Goal: Transaction & Acquisition: Purchase product/service

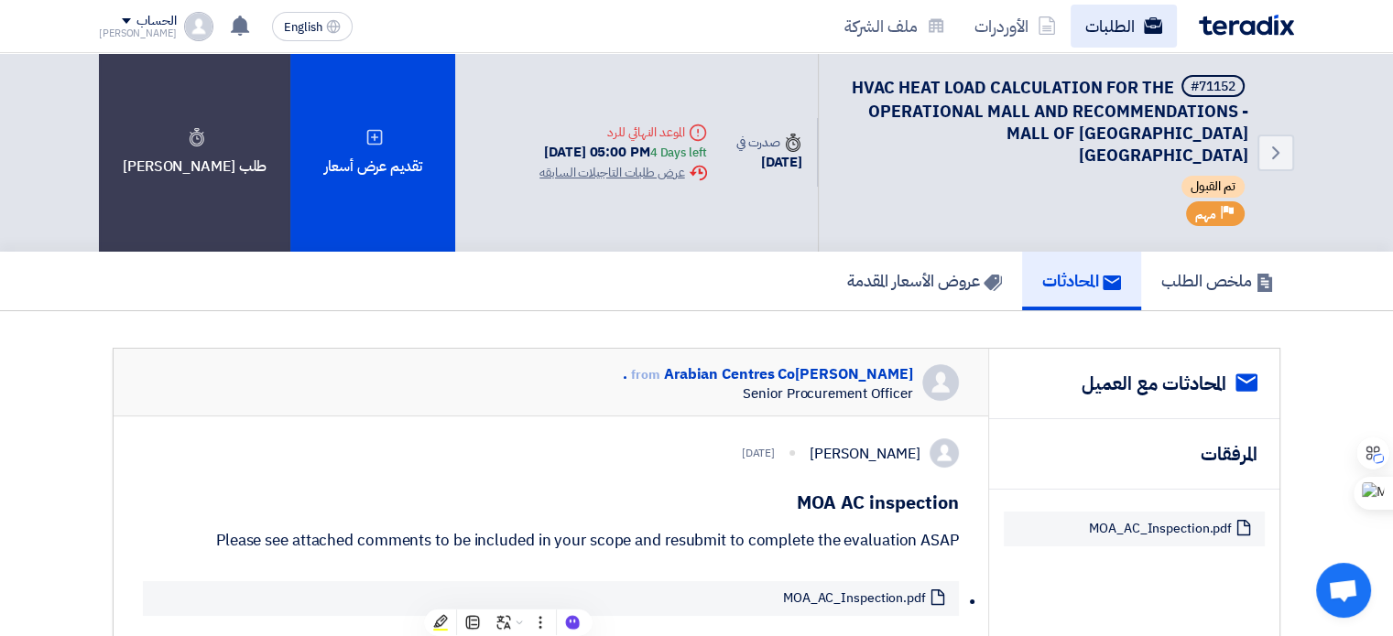
click at [910, 20] on link "الطلبات" at bounding box center [1123, 26] width 106 height 43
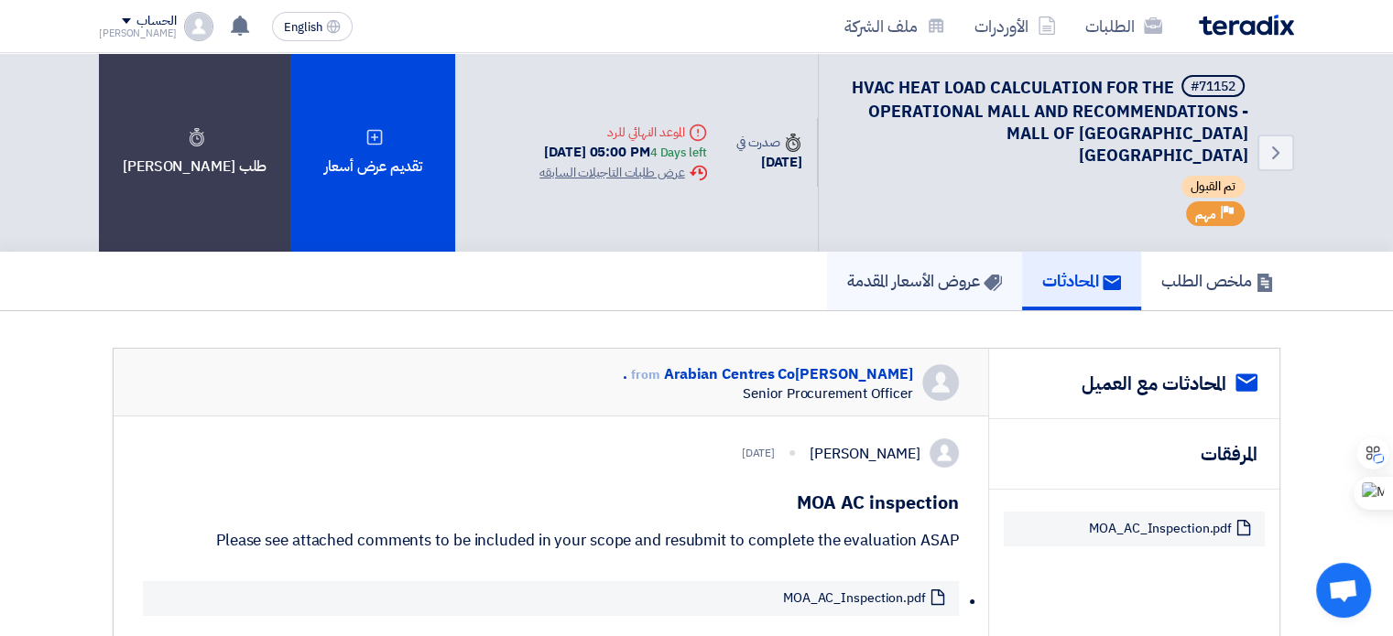
click at [898, 270] on h5 "عروض الأسعار المقدمة" at bounding box center [924, 280] width 155 height 21
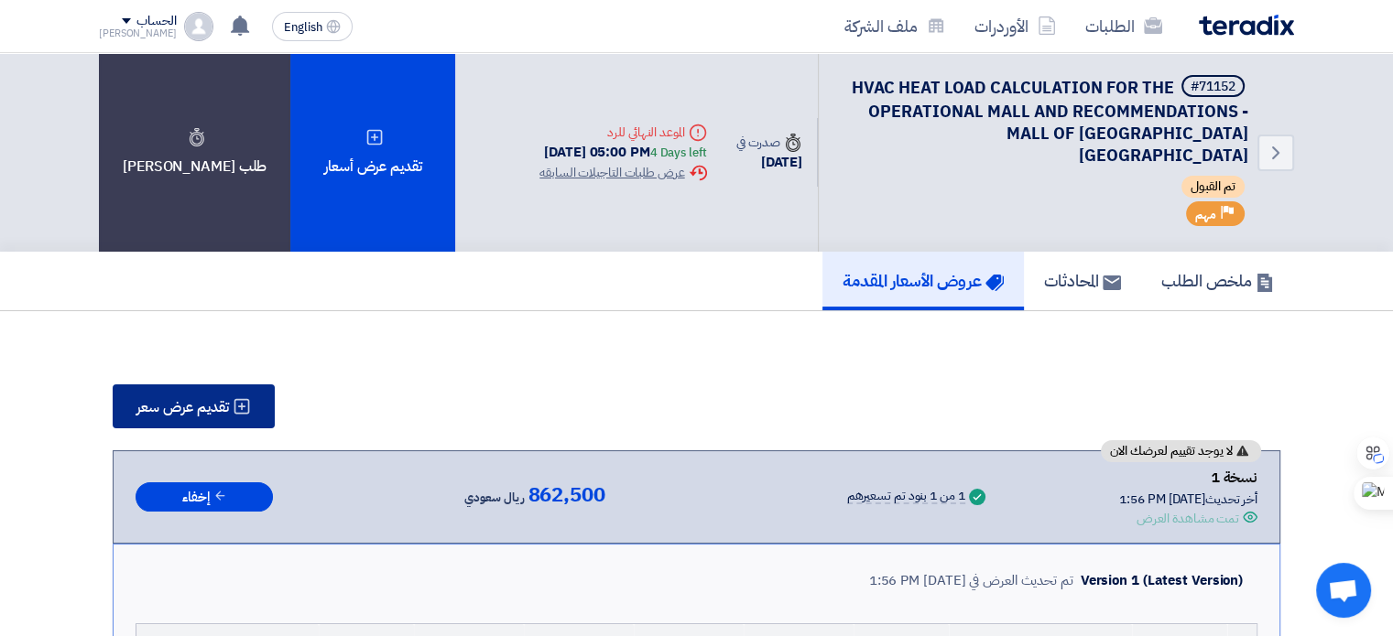
click at [198, 400] on span "تقديم عرض سعر" at bounding box center [182, 407] width 92 height 15
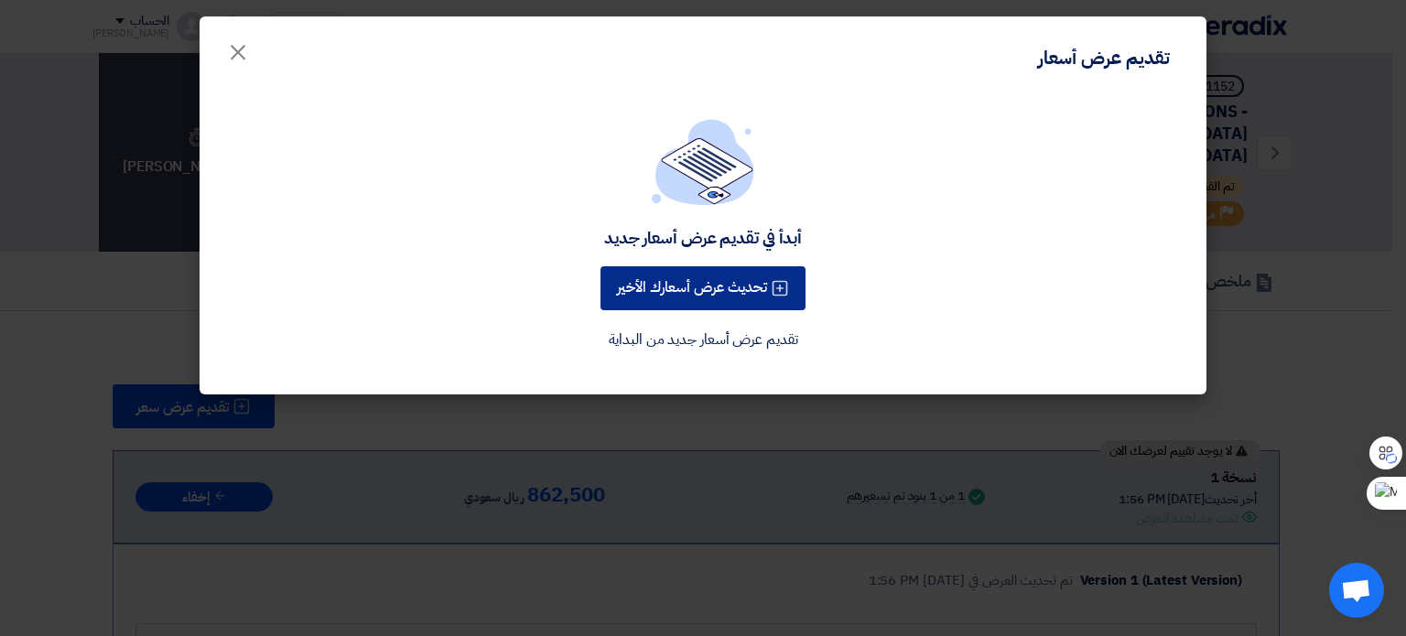
click at [691, 281] on button "تحديث عرض أسعارك الأخير" at bounding box center [703, 288] width 205 height 44
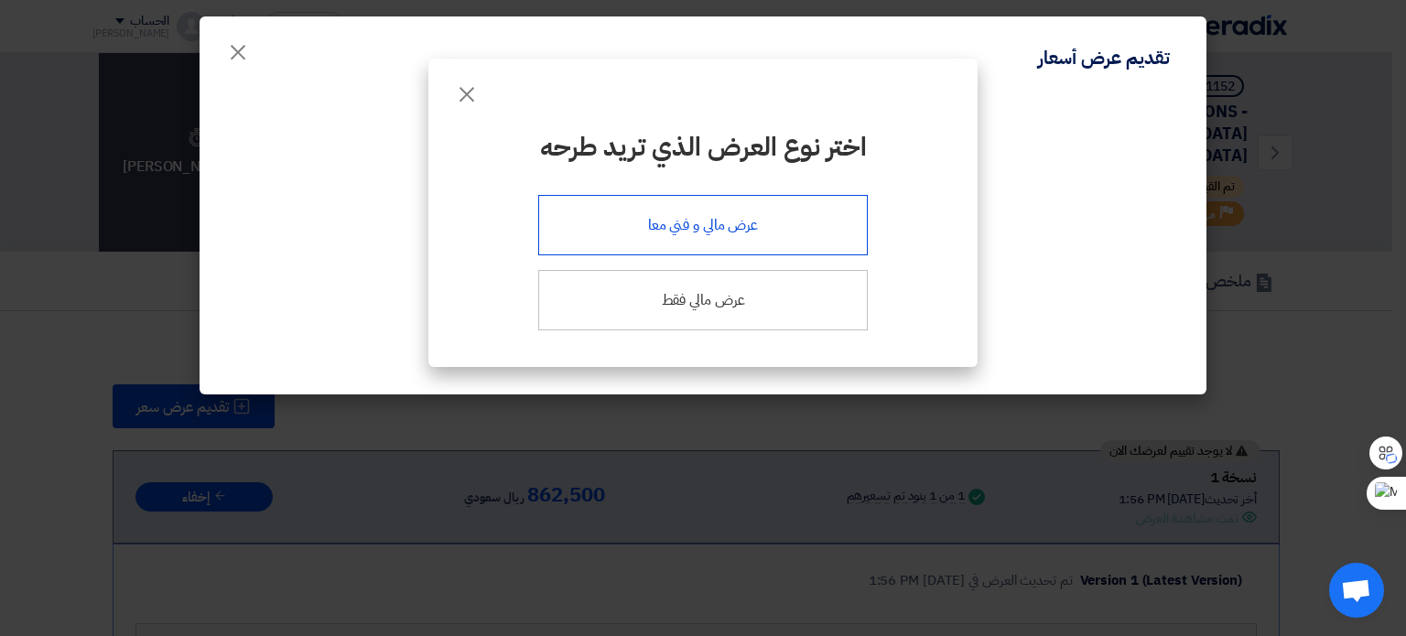
click at [705, 221] on div "عرض مالي و فني معا" at bounding box center [703, 225] width 330 height 60
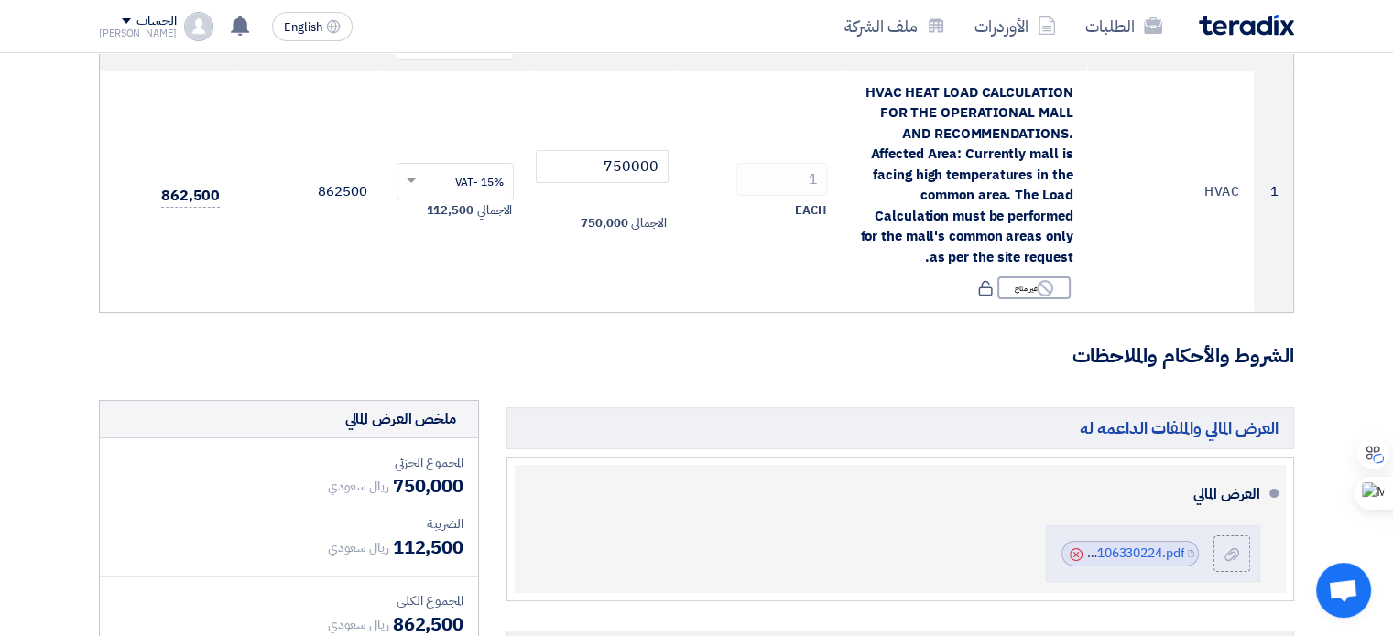
scroll to position [366, 0]
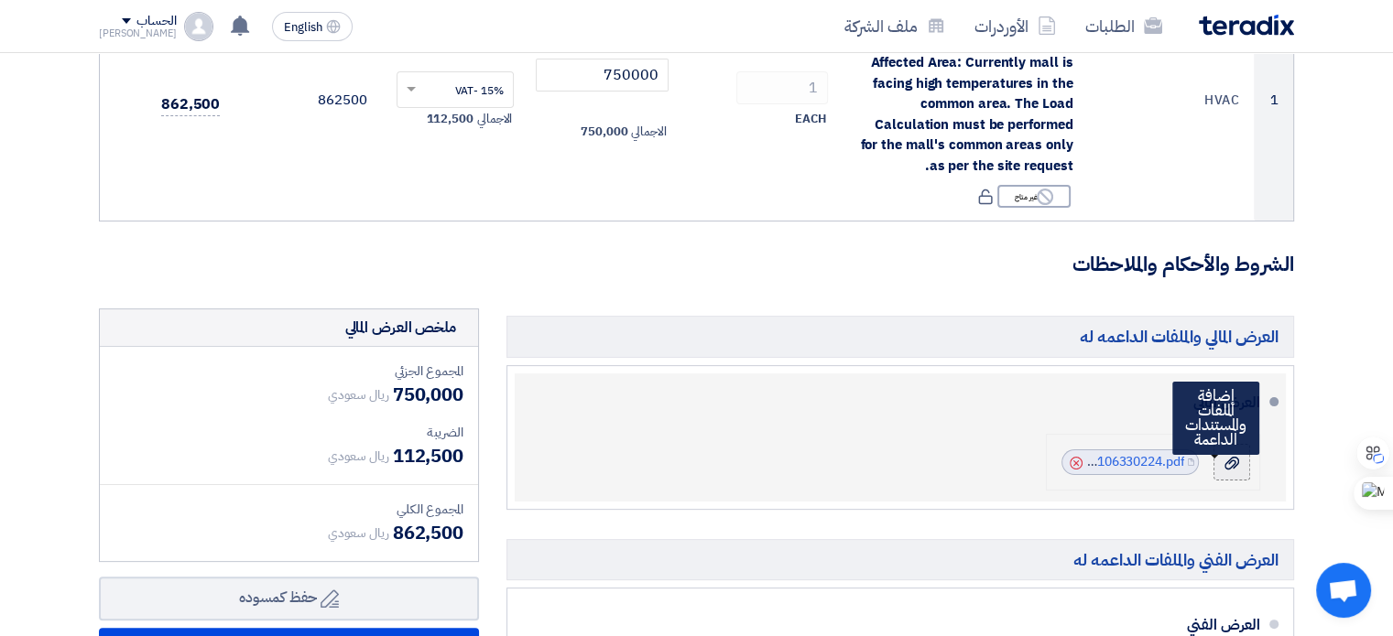
click at [910, 464] on icon at bounding box center [1231, 463] width 15 height 15
click at [0, 0] on input "file" at bounding box center [0, 0] width 0 height 0
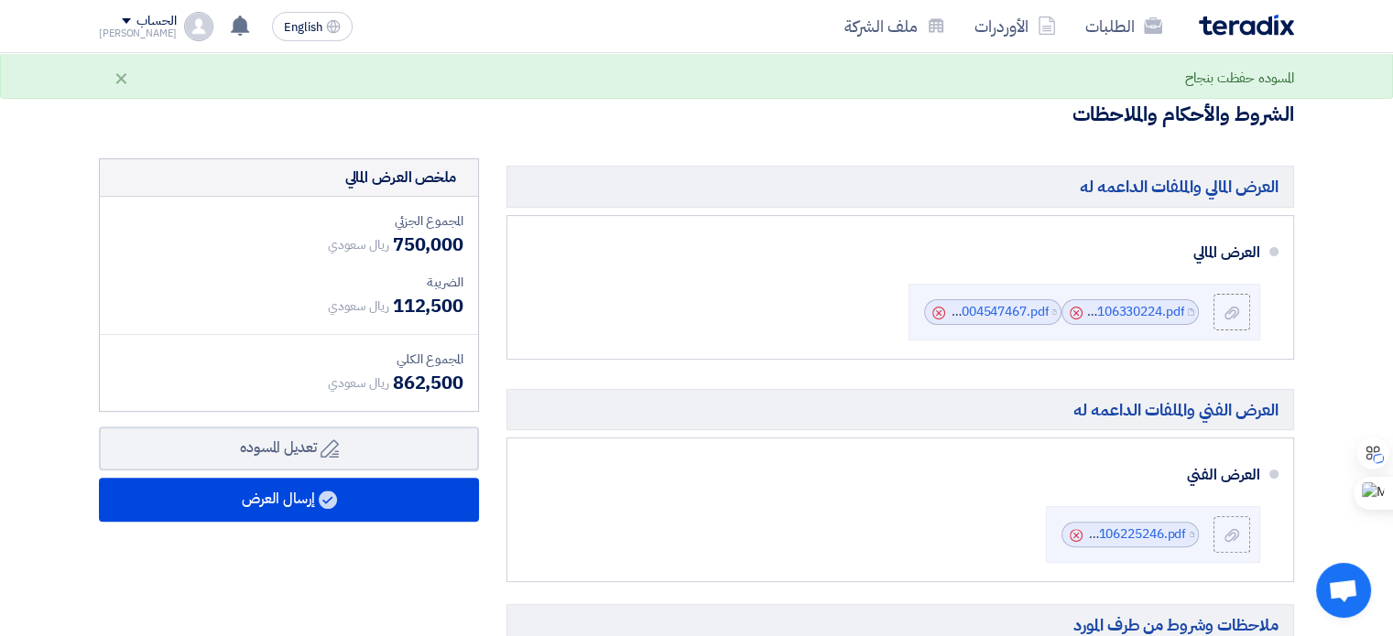
scroll to position [549, 0]
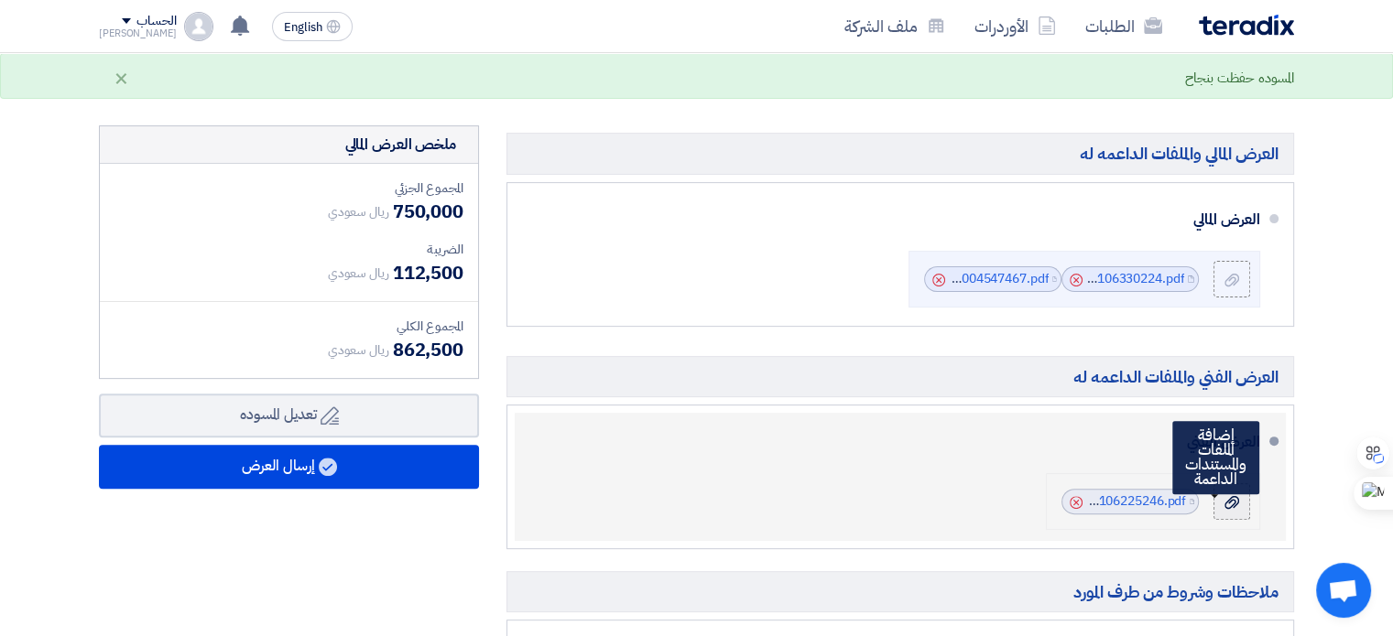
click at [910, 499] on use at bounding box center [1231, 502] width 15 height 13
click at [0, 0] on input "file" at bounding box center [0, 0] width 0 height 0
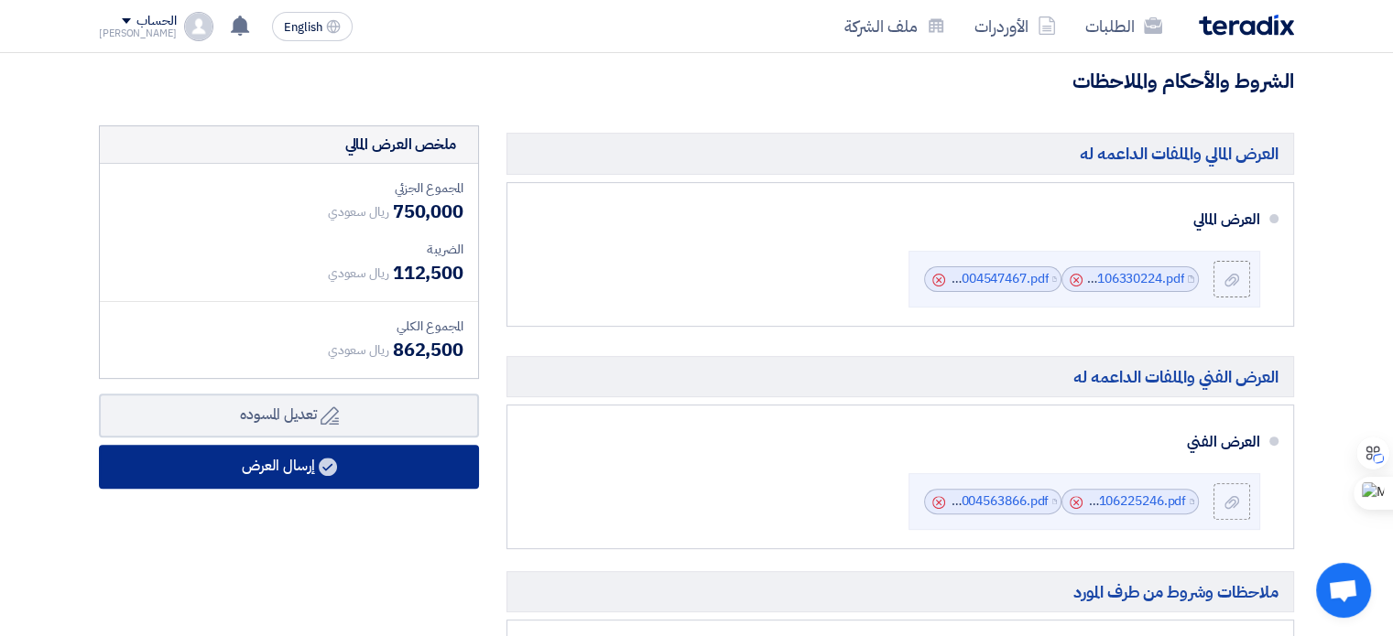
click at [284, 459] on button "إرسال العرض" at bounding box center [289, 467] width 380 height 44
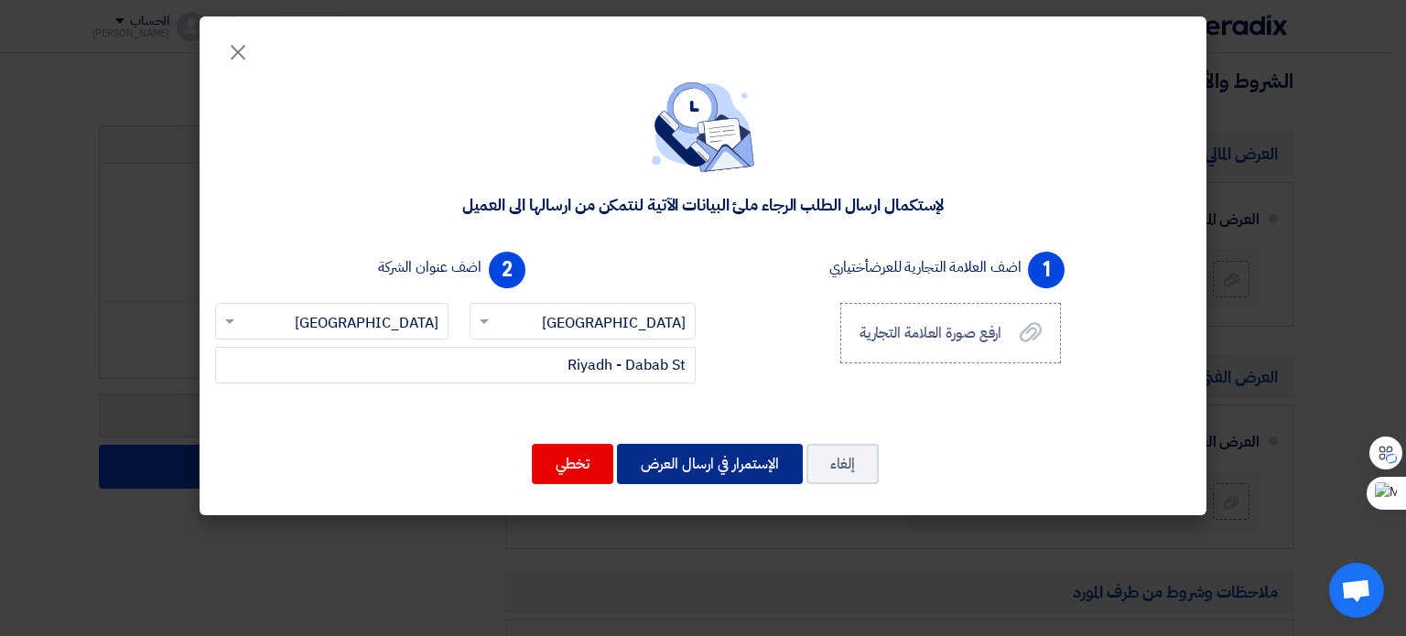
click at [715, 467] on button "الإستمرار في ارسال العرض" at bounding box center [710, 464] width 186 height 40
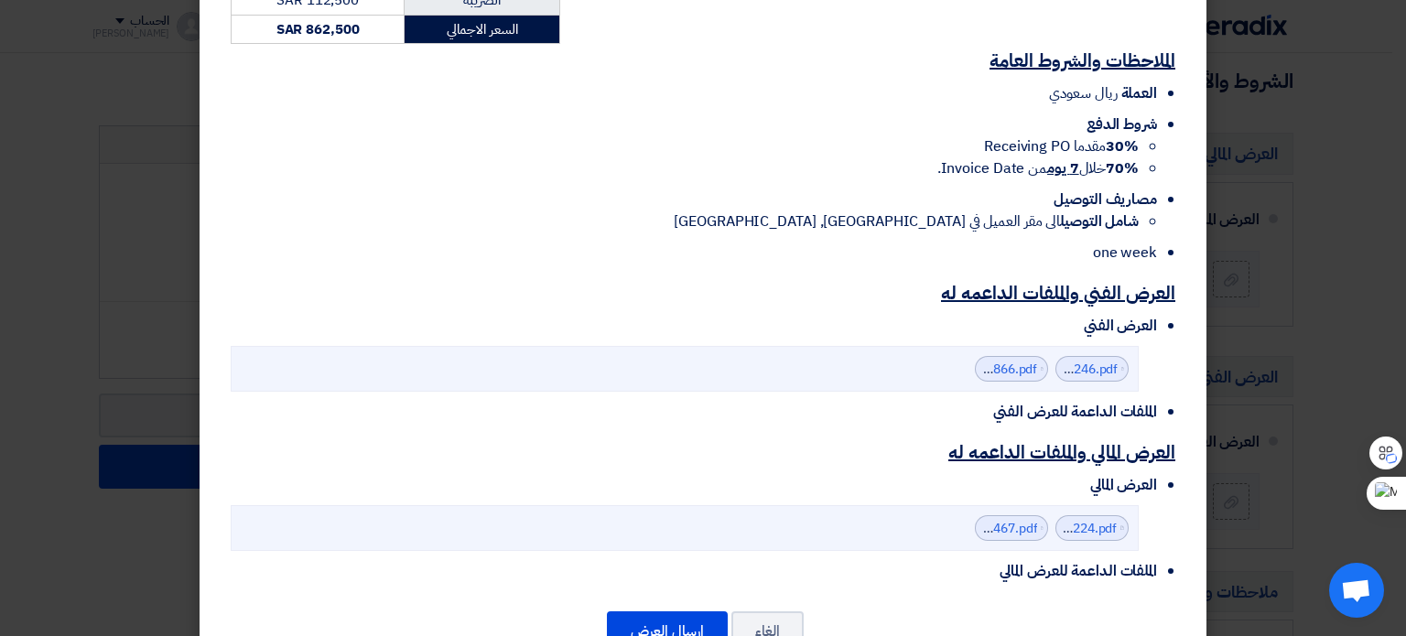
scroll to position [637, 0]
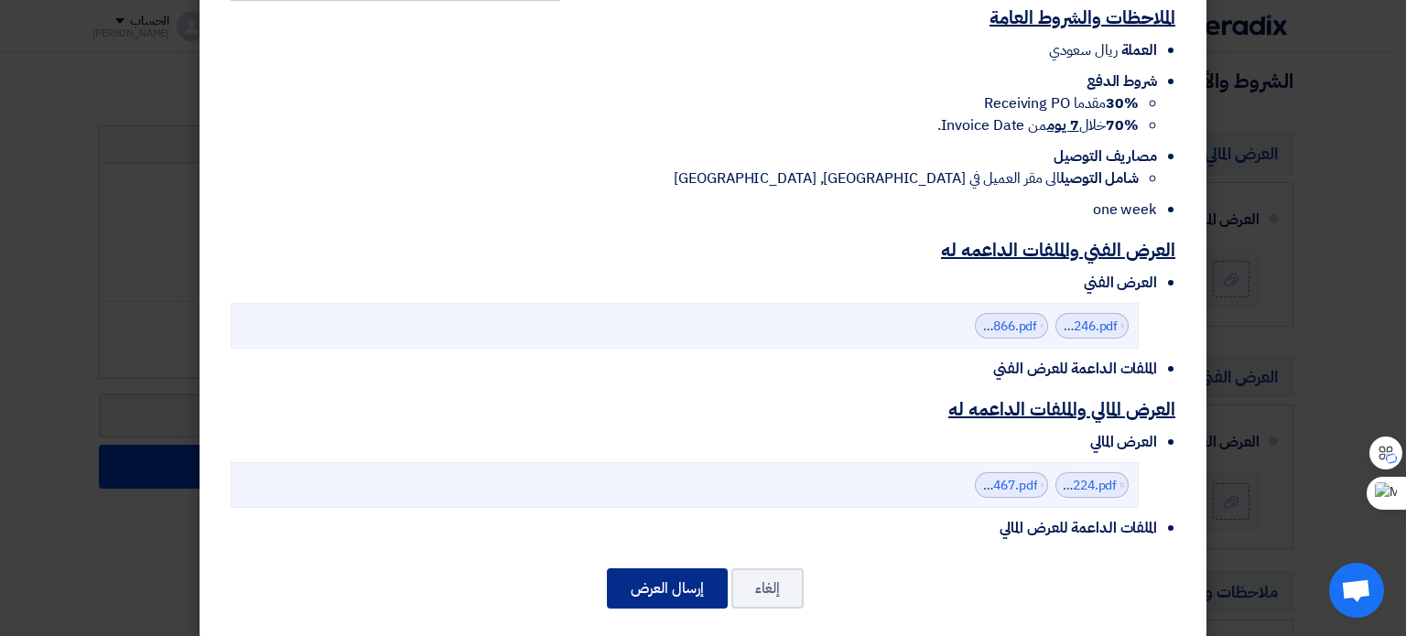
click at [684, 569] on button "إرسال العرض" at bounding box center [667, 589] width 121 height 40
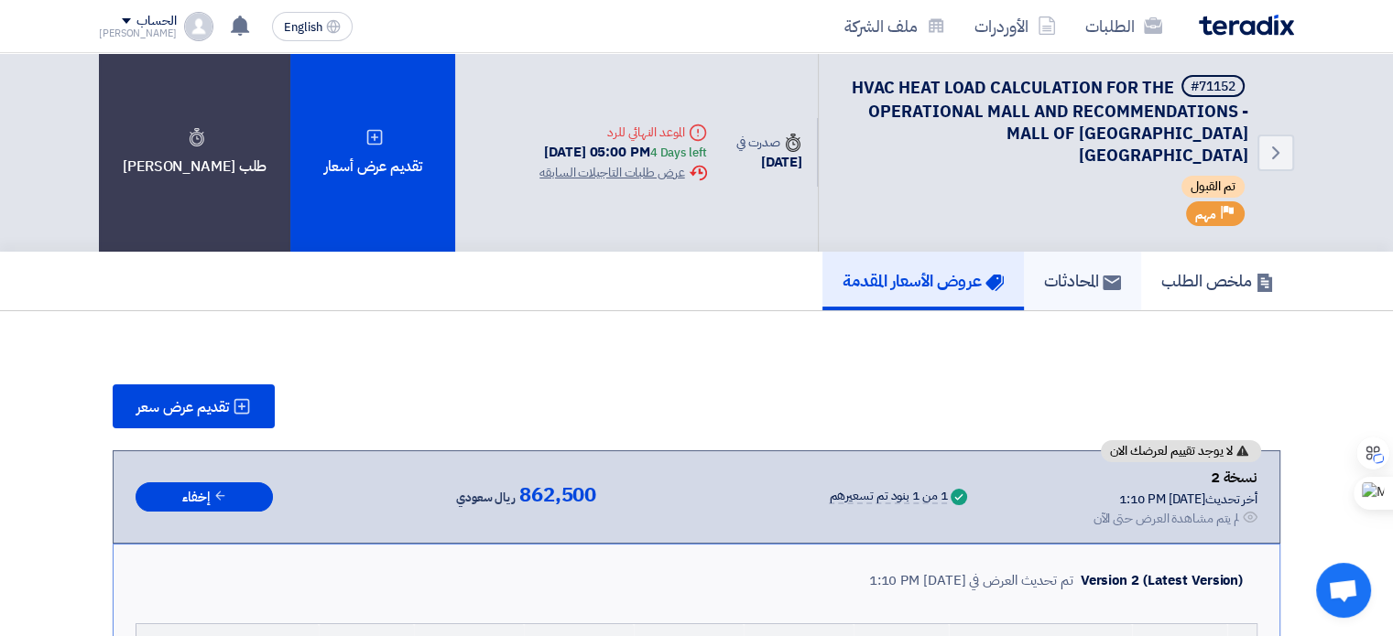
click at [910, 270] on h5 "المحادثات" at bounding box center [1082, 280] width 77 height 21
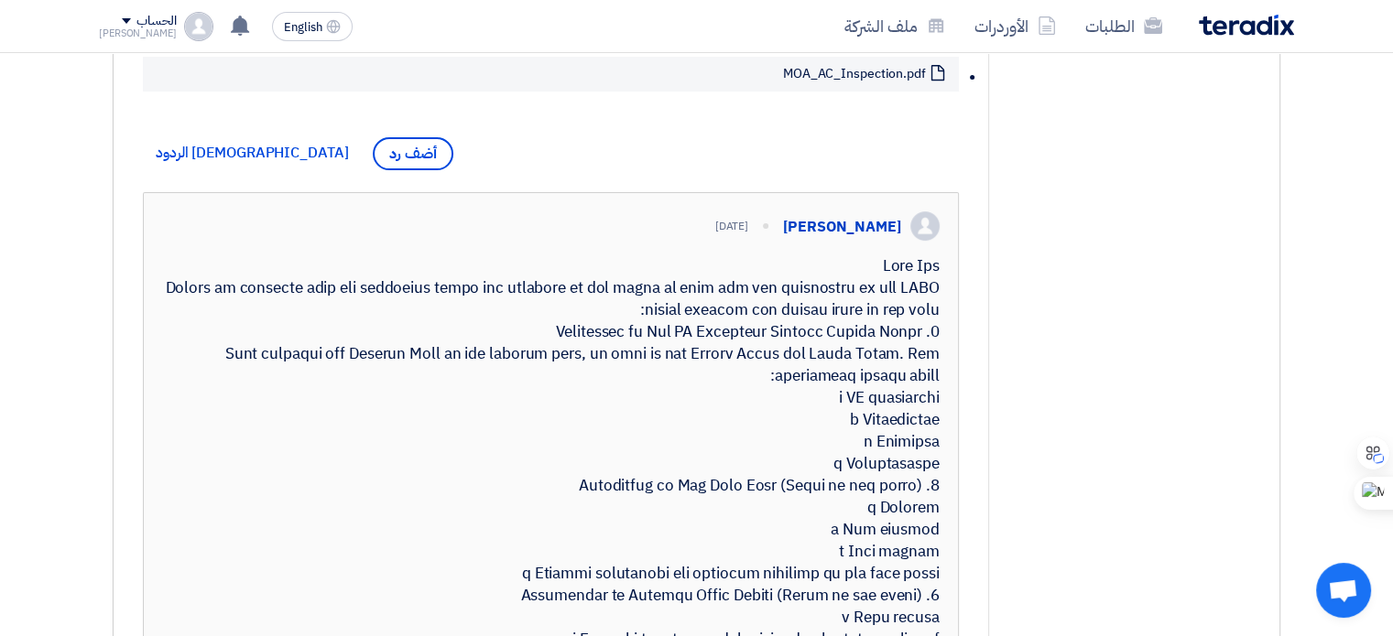
scroll to position [360, 0]
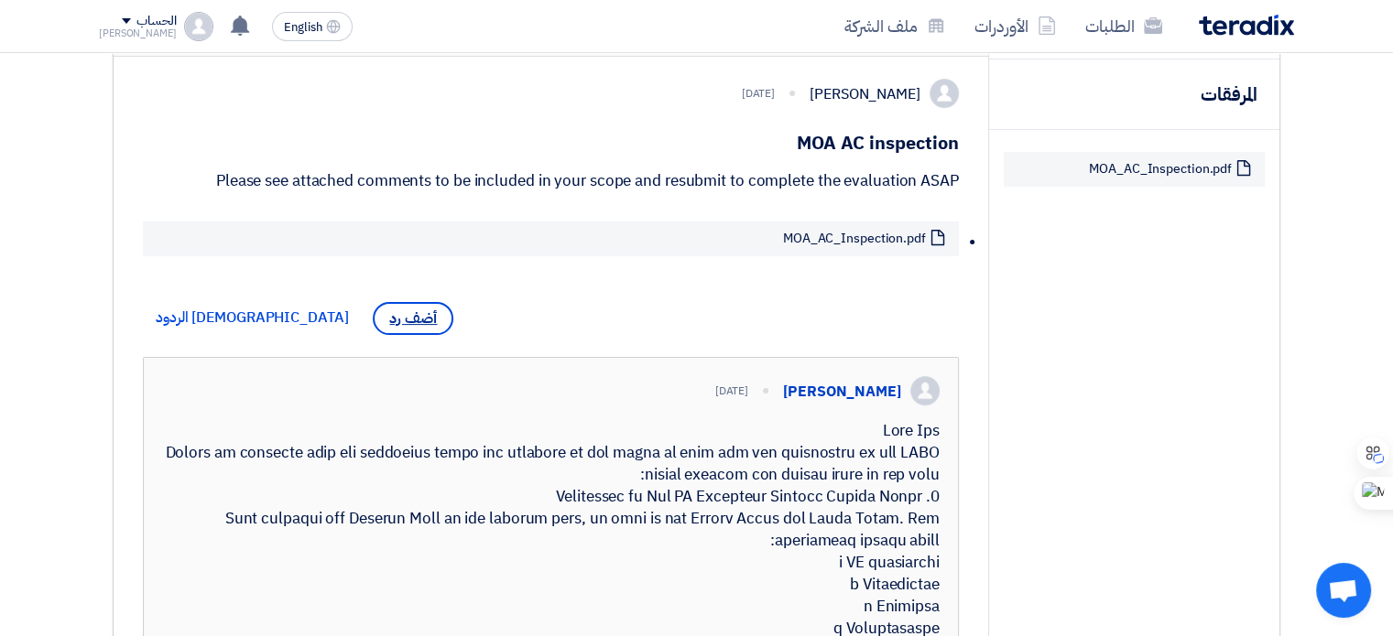
click at [373, 316] on span "أضف رد" at bounding box center [413, 318] width 81 height 33
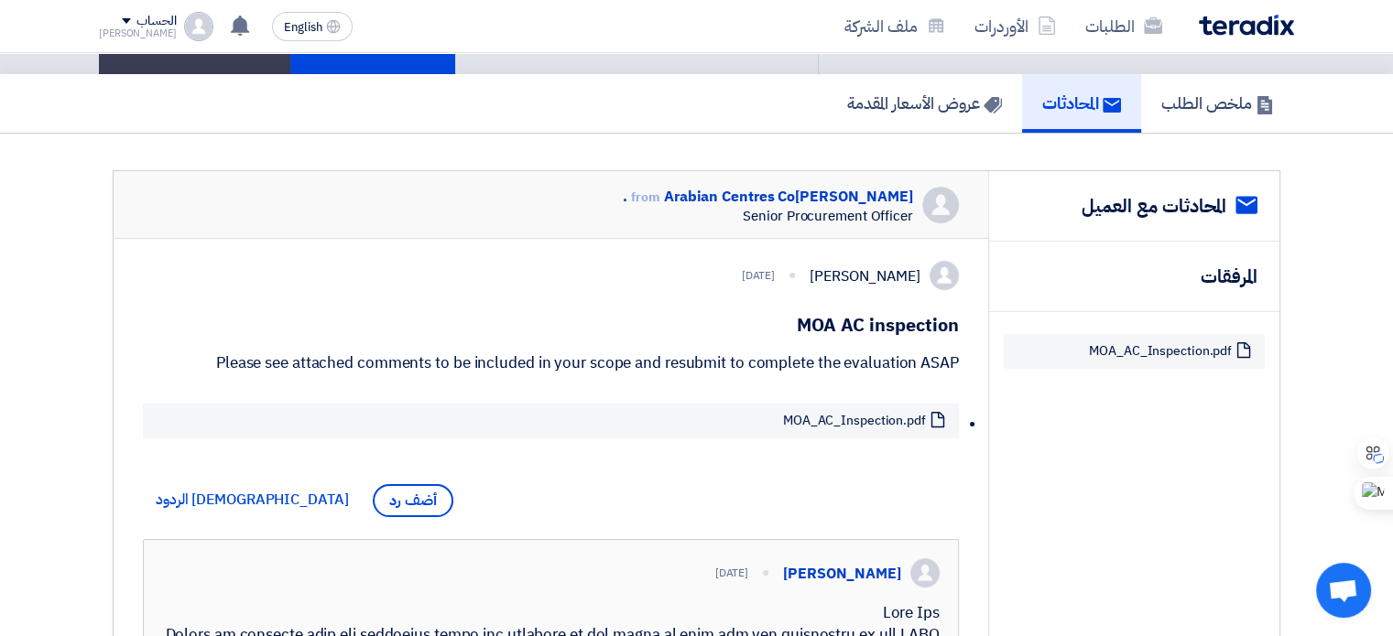
scroll to position [268, 0]
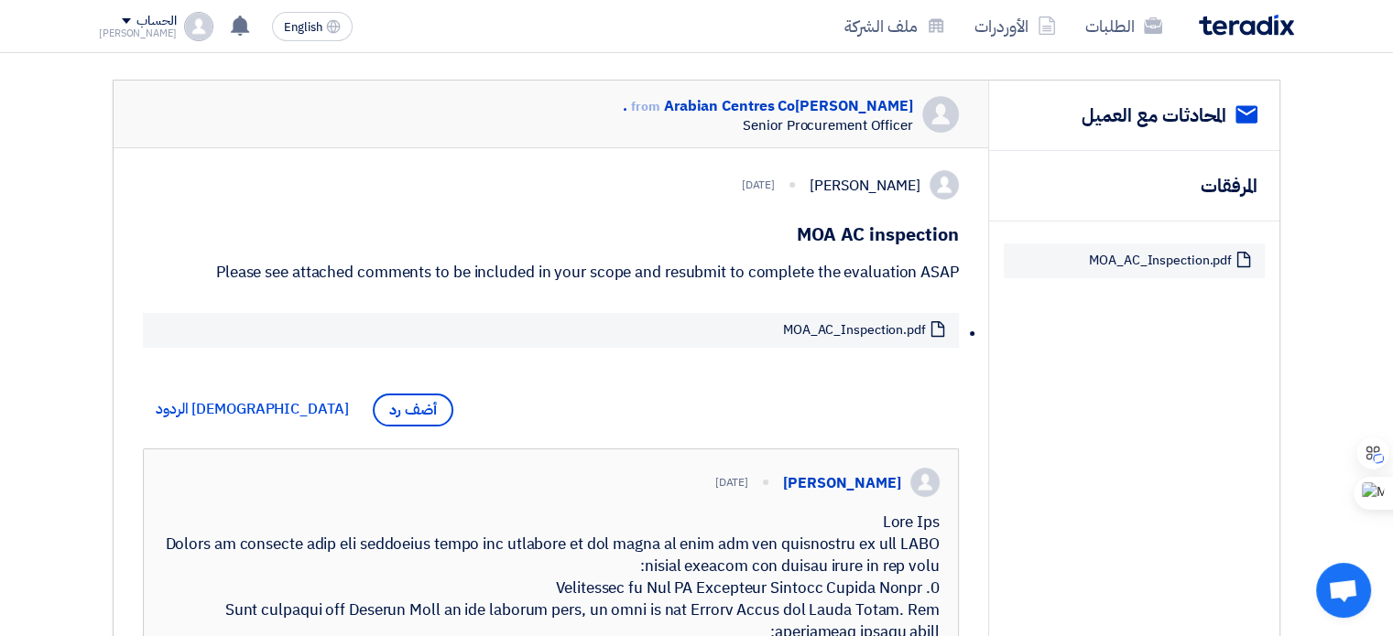
click at [497, 398] on div "[PERSON_NAME] [DATE] MOA AC inspection Please see attached comments to be inclu…" at bounding box center [551, 647] width 874 height 998
click at [373, 407] on span "أضف رد" at bounding box center [413, 410] width 81 height 33
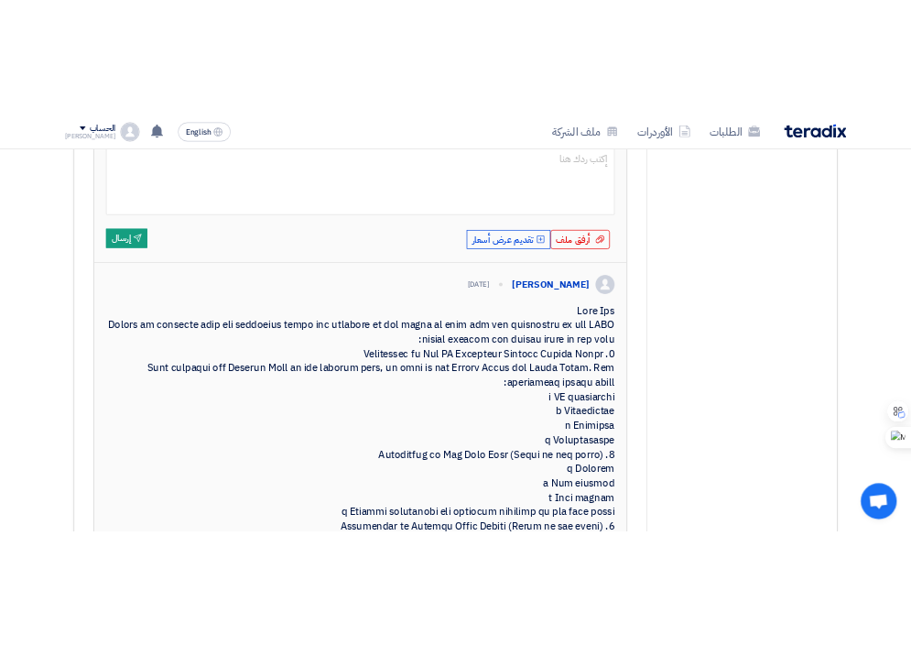
scroll to position [459, 0]
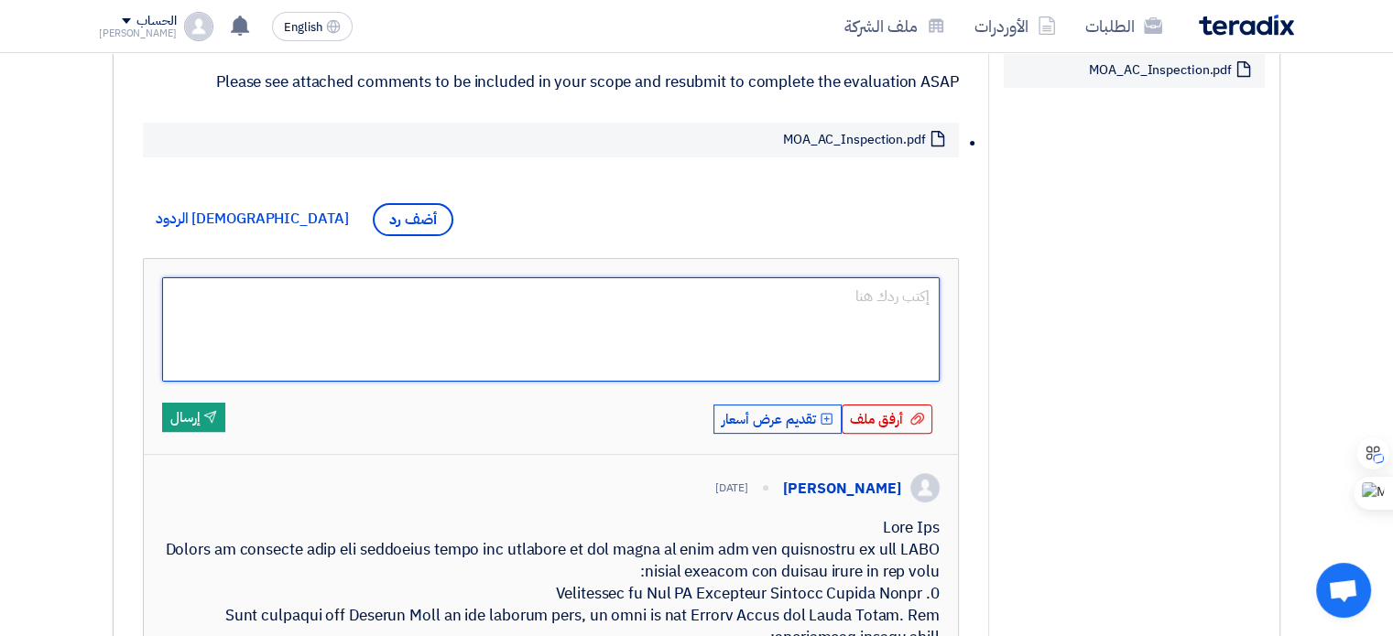
click at [856, 285] on textarea at bounding box center [550, 329] width 777 height 104
type textarea "Pls. see our u"
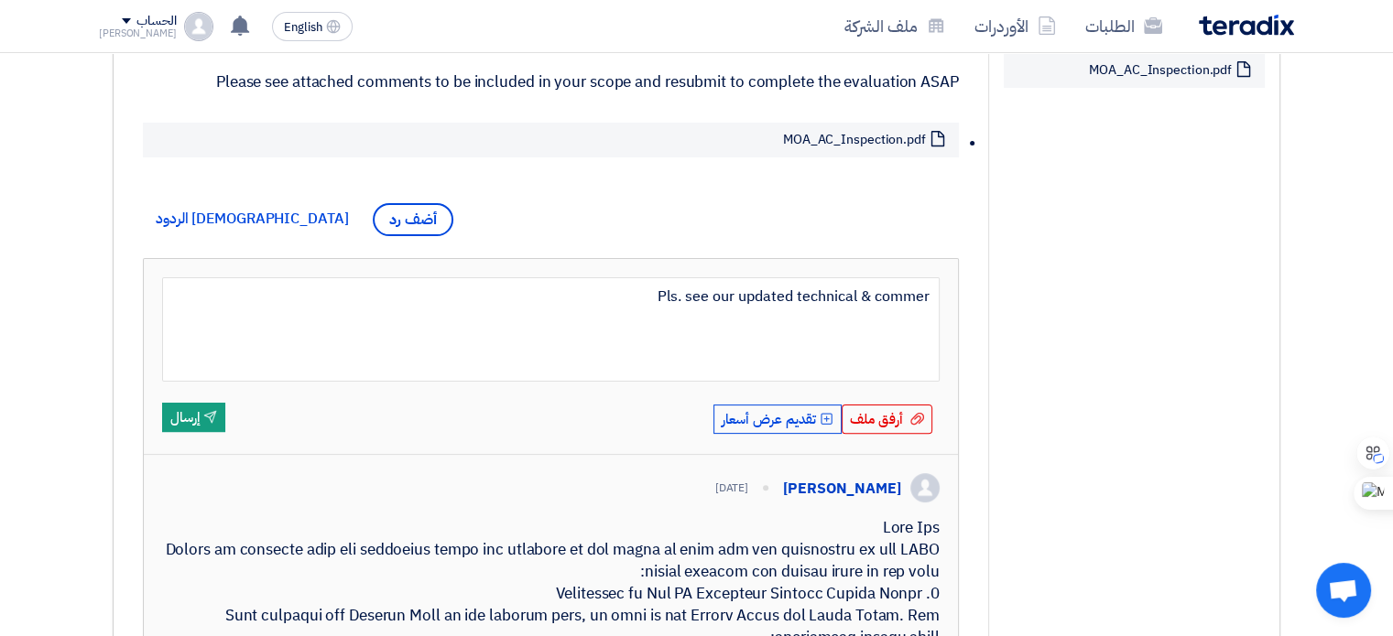
type textarea "Pls. see our updated technical & commerc"
type textarea "Pls. see our updated technical & commercial offer including"
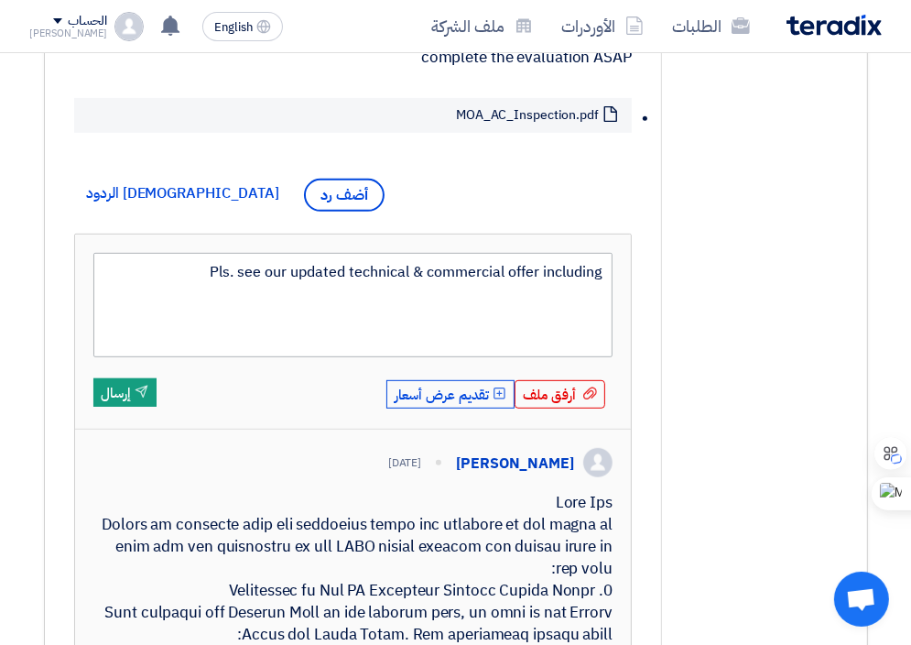
click at [603, 283] on textarea "Pls. see our updated technical & commercial offer including" at bounding box center [353, 305] width 520 height 104
click at [590, 297] on textarea "Pls. see our updated technical & commercial offer including" at bounding box center [353, 305] width 520 height 104
click at [199, 289] on textarea "Pls. see our updated technical & commercial offer including" at bounding box center [353, 305] width 520 height 104
type textarea "Pls. see our updated technical & commercial offer including the a"
type textarea "Pls. see our updated technical & commercial offer including the appendix in the…"
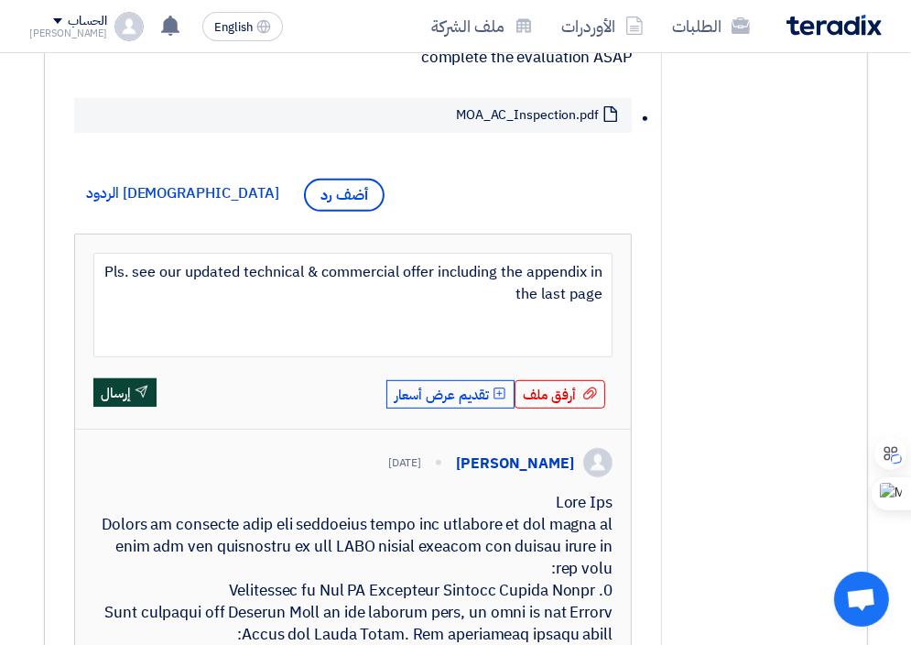
click at [125, 407] on button "Send إرسال" at bounding box center [124, 392] width 63 height 29
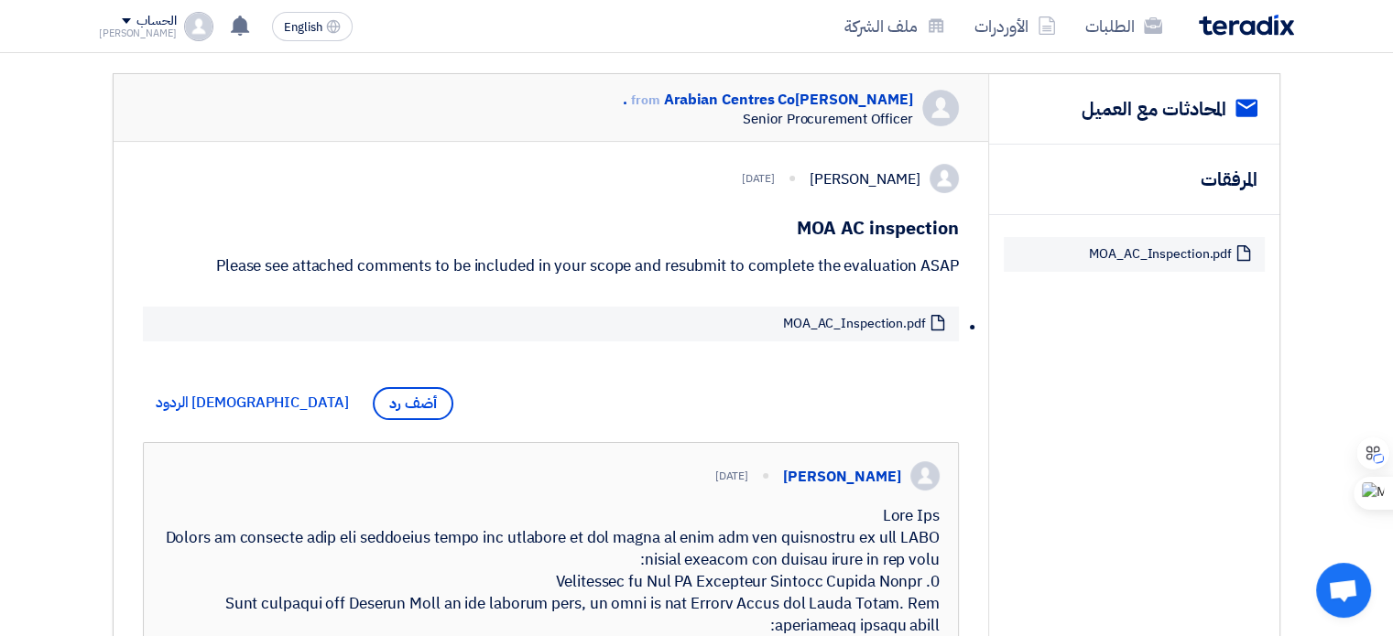
scroll to position [0, 0]
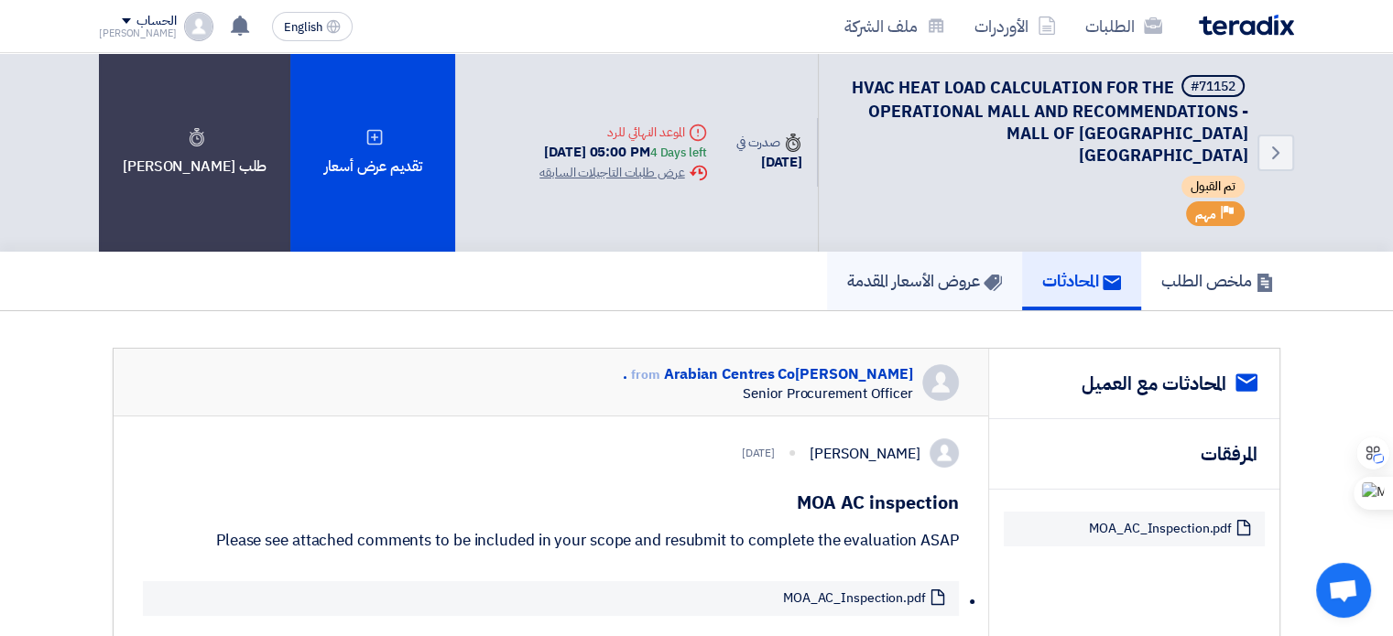
click at [905, 270] on h5 "عروض الأسعار المقدمة" at bounding box center [924, 280] width 155 height 21
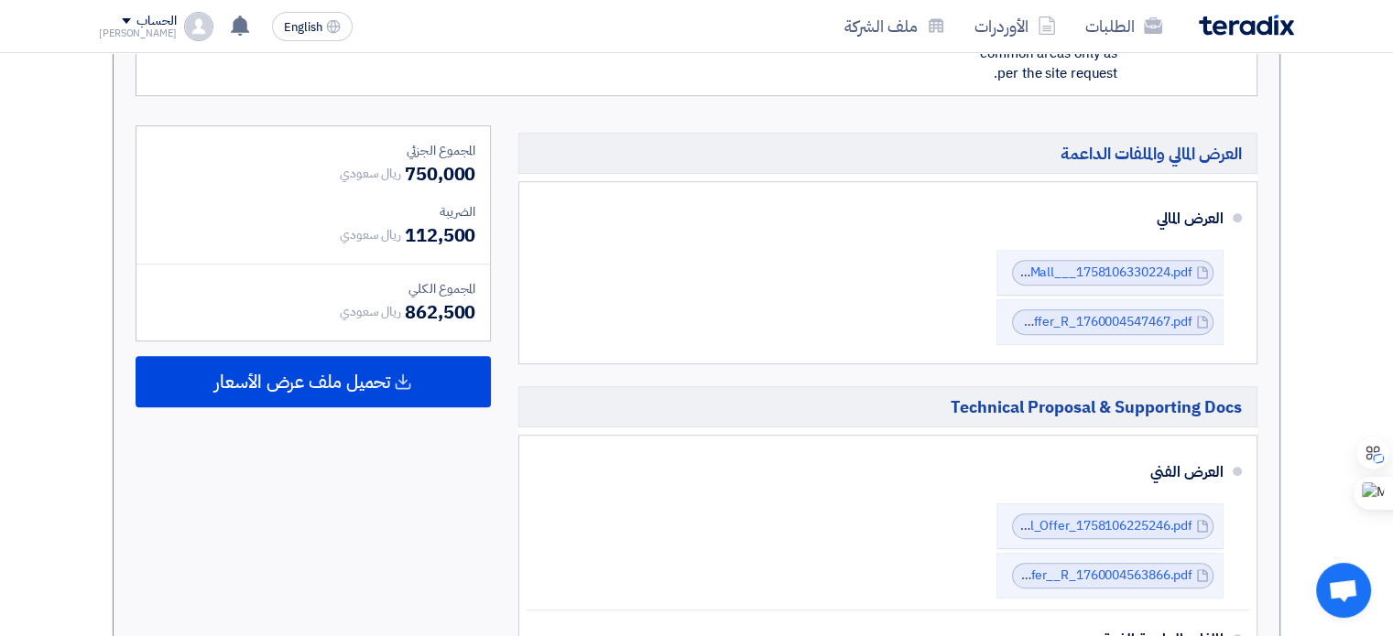
scroll to position [916, 0]
